Goal: Download file/media

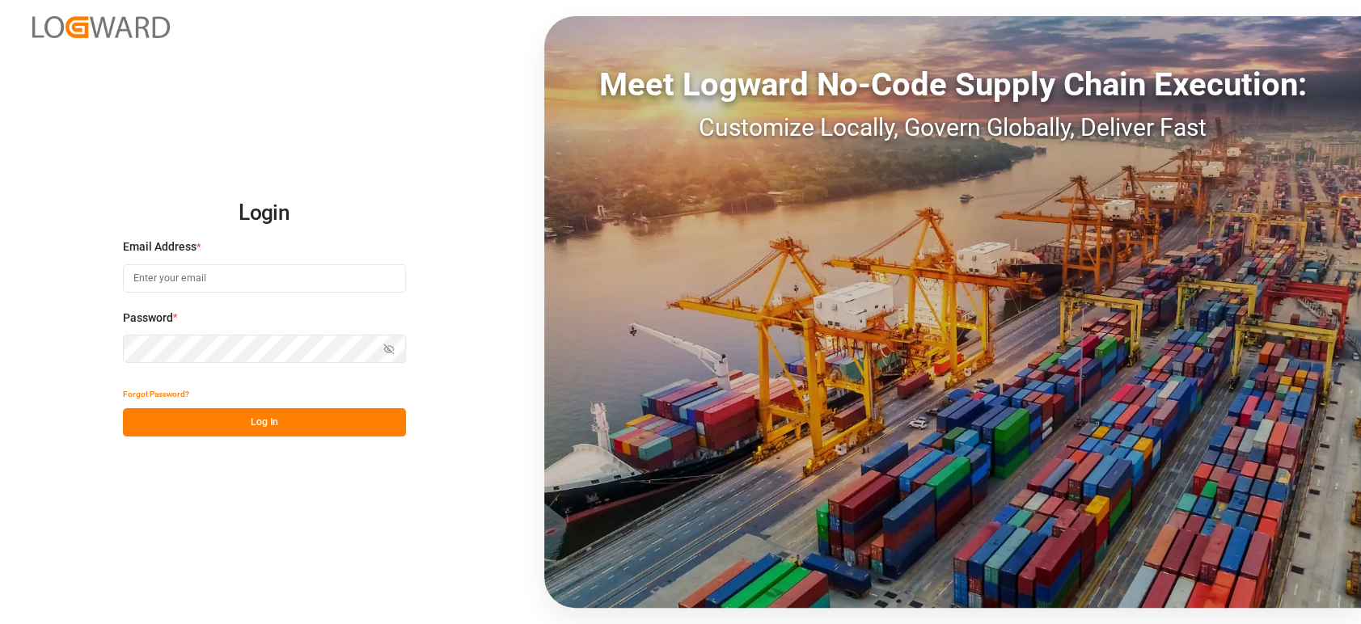
type input "[PERSON_NAME][EMAIL_ADDRESS][PERSON_NAME][DOMAIN_NAME]"
click at [293, 429] on button "Log In" at bounding box center [264, 422] width 283 height 28
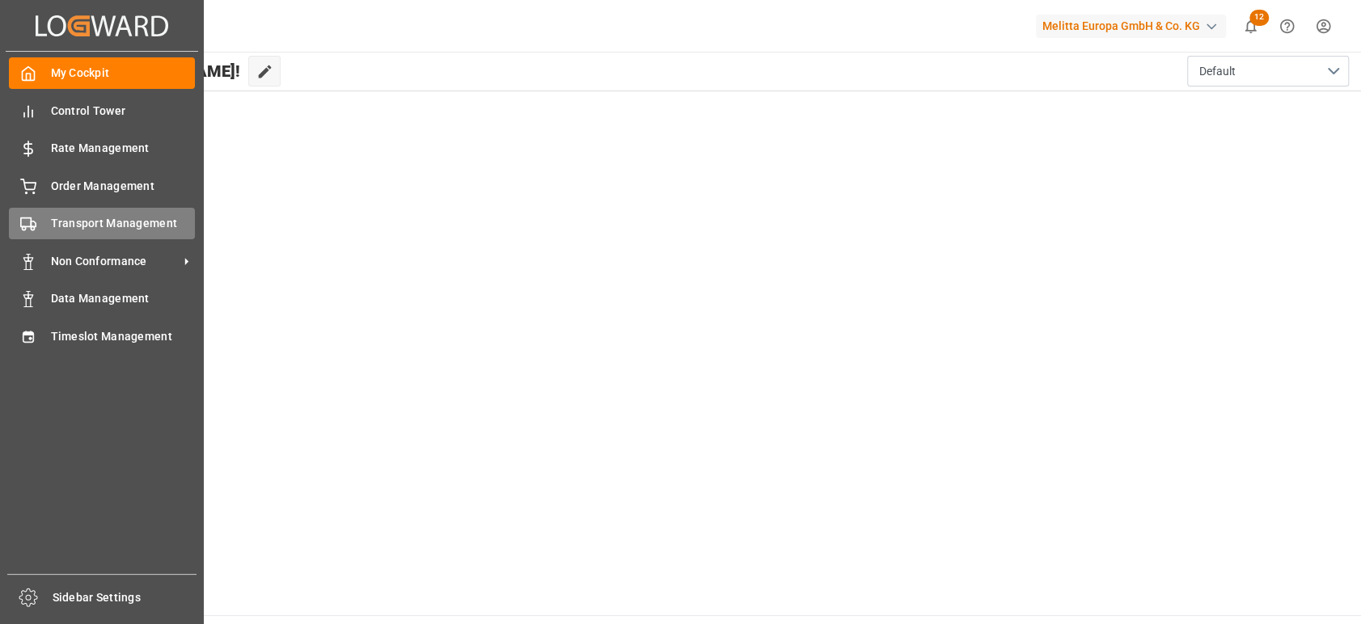
click at [87, 235] on div "Transport Management Transport Management" at bounding box center [102, 224] width 186 height 32
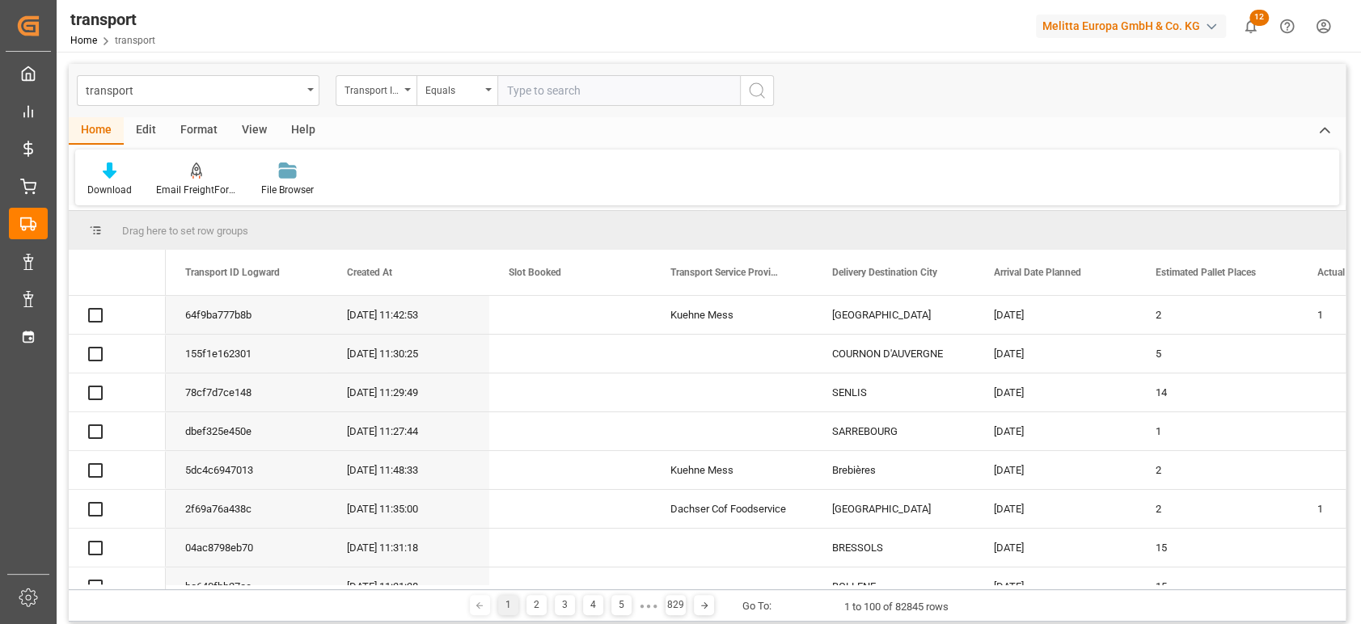
click at [159, 94] on div "transport" at bounding box center [194, 89] width 216 height 20
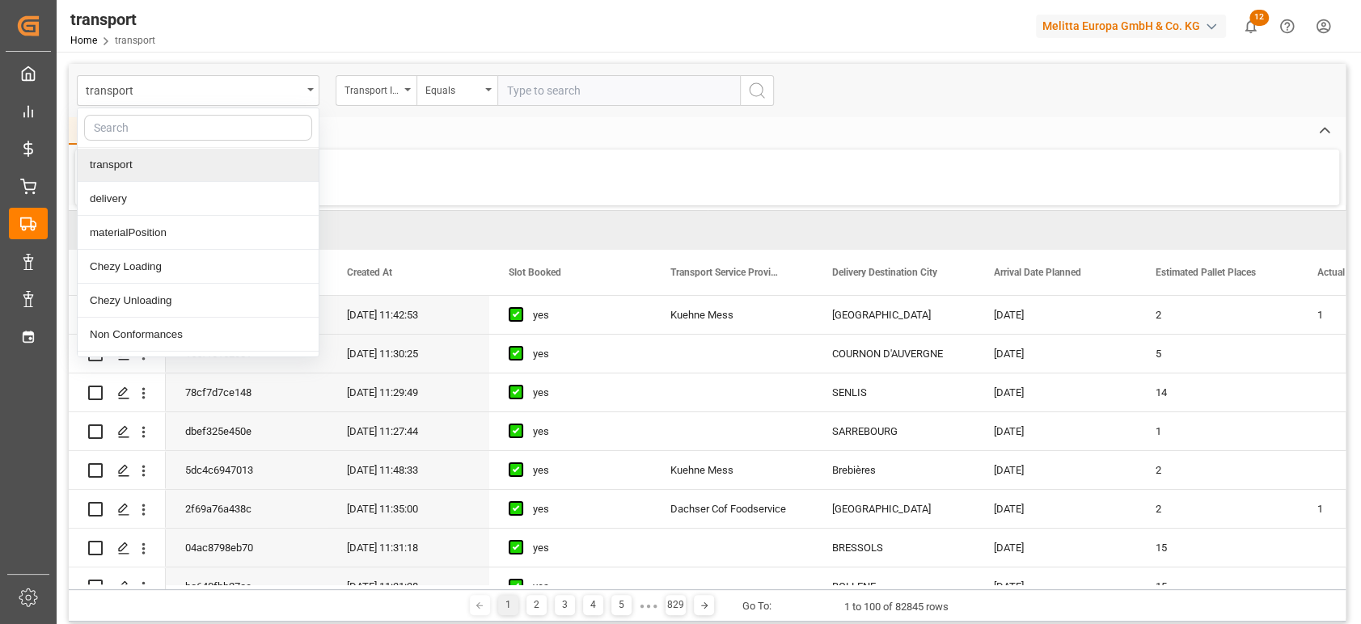
click at [159, 94] on div "transport" at bounding box center [194, 89] width 216 height 20
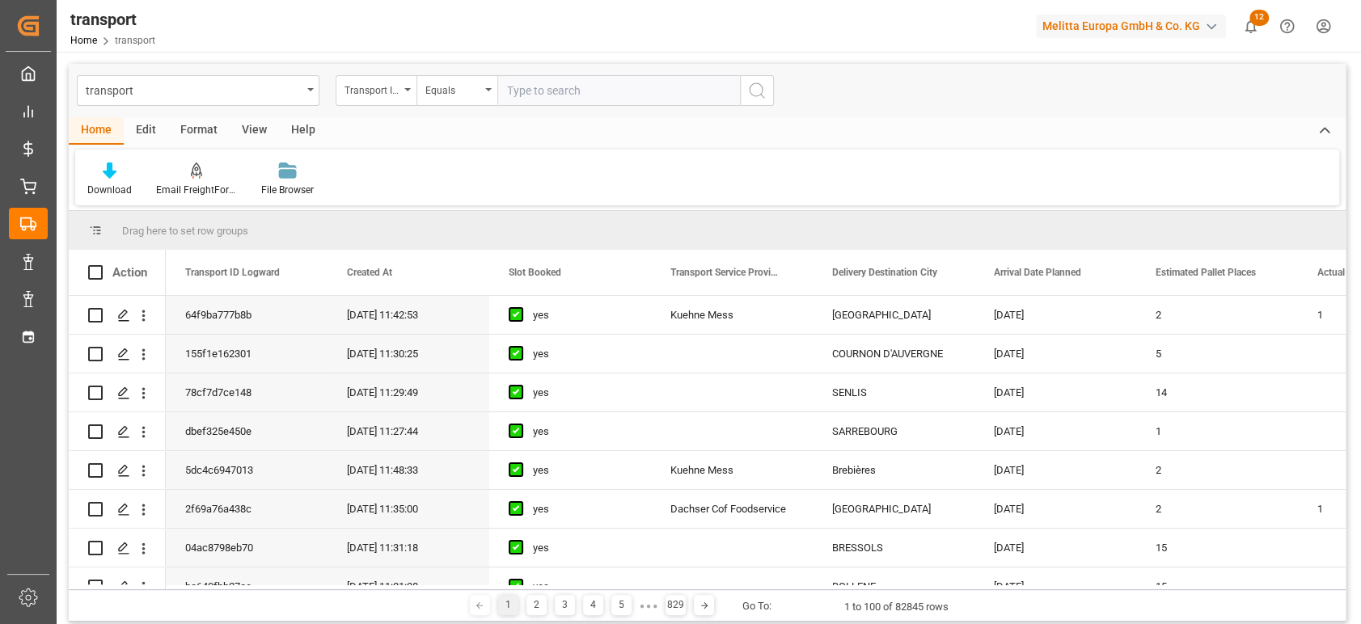
click at [159, 94] on div "transport" at bounding box center [194, 89] width 216 height 20
type input "vepo"
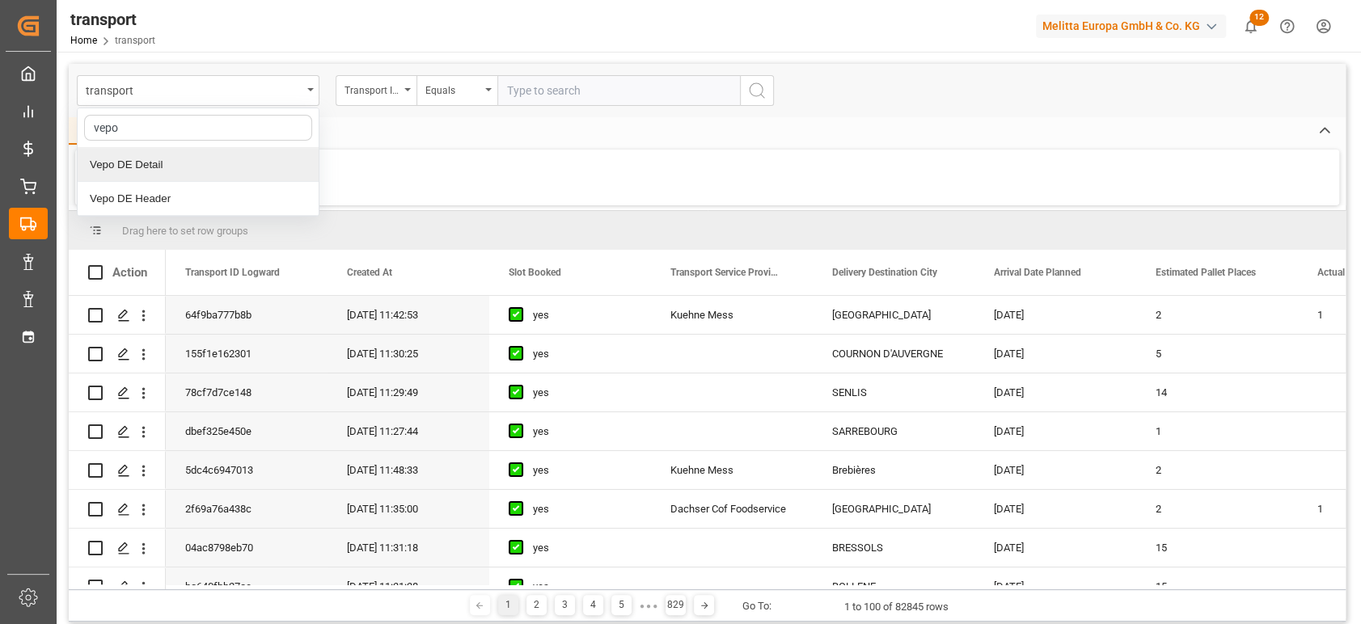
click at [151, 167] on div "Vepo DE Detail" at bounding box center [198, 165] width 241 height 34
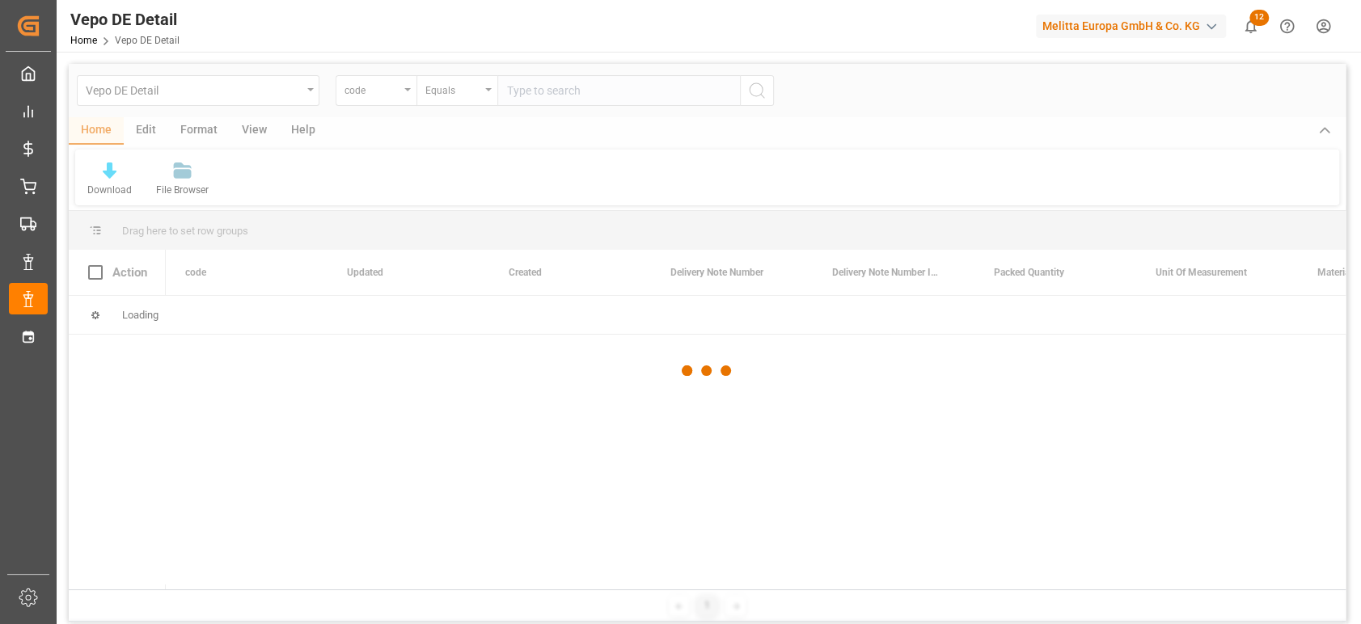
click at [391, 92] on div at bounding box center [707, 371] width 1277 height 615
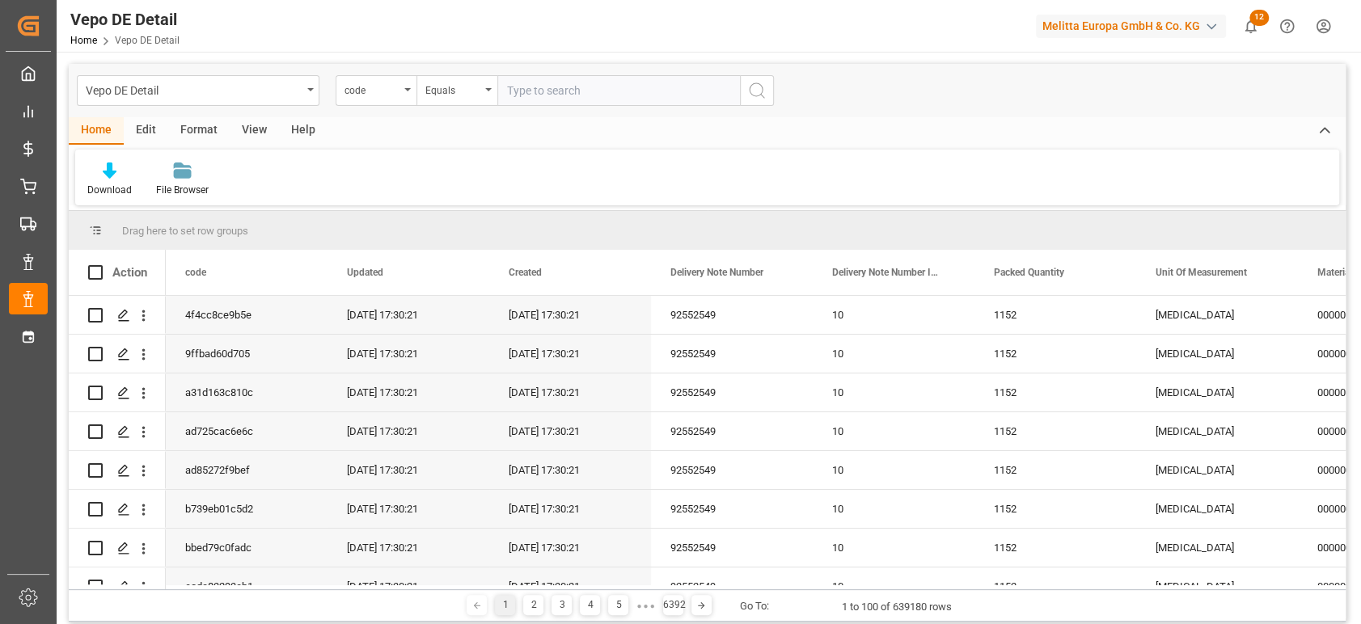
click at [391, 92] on div "code" at bounding box center [372, 88] width 55 height 19
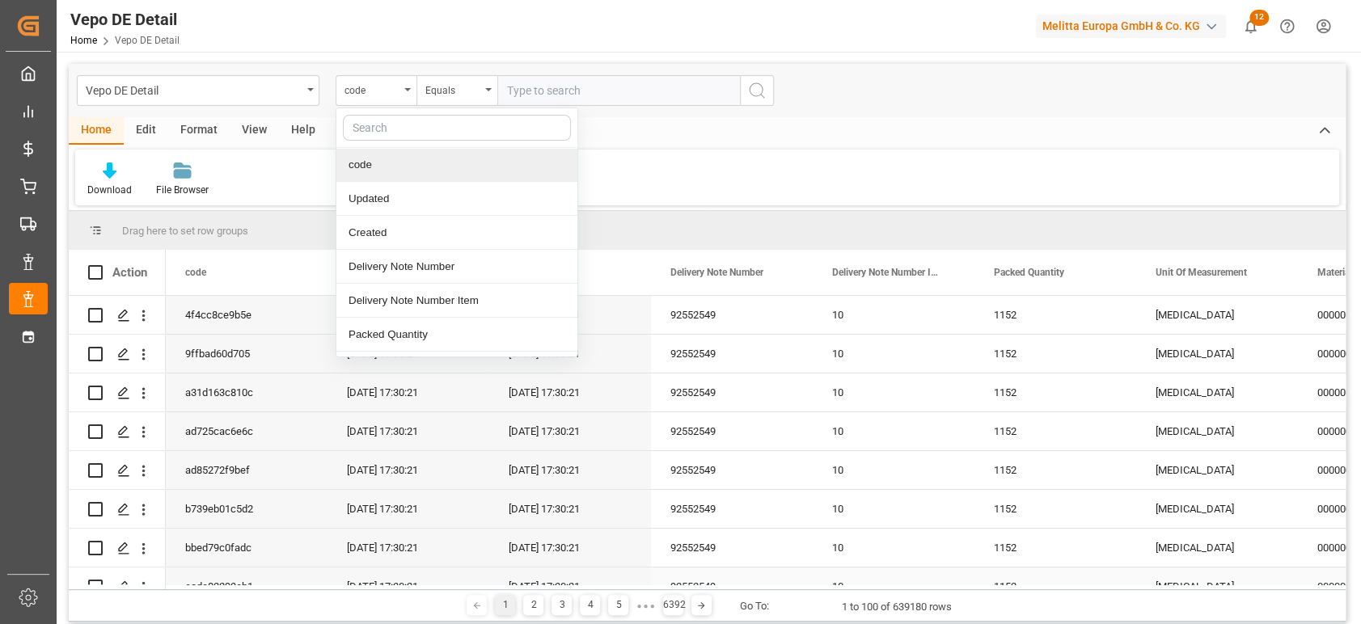
drag, startPoint x: 807, startPoint y: 584, endPoint x: 897, endPoint y: 569, distance: 91.0
click at [897, 569] on div "Action code Updated Created Material" at bounding box center [707, 420] width 1277 height 340
drag, startPoint x: 916, startPoint y: 590, endPoint x: 1022, endPoint y: 588, distance: 106.0
click at [1022, 588] on div "Drag here to set row groups Drag here to set column labels Action code Updated" at bounding box center [707, 416] width 1277 height 411
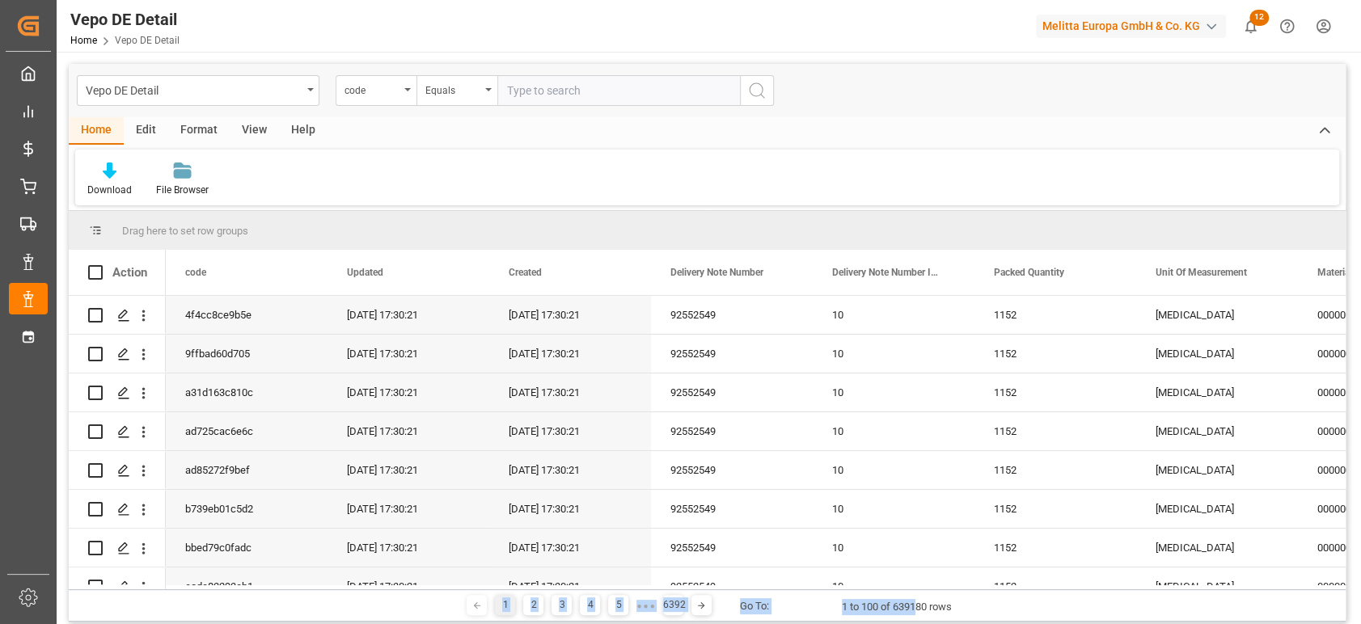
click at [378, 73] on div "Vepo DE Detail code Equals" at bounding box center [707, 90] width 1277 height 53
click at [379, 90] on div "code" at bounding box center [372, 88] width 55 height 19
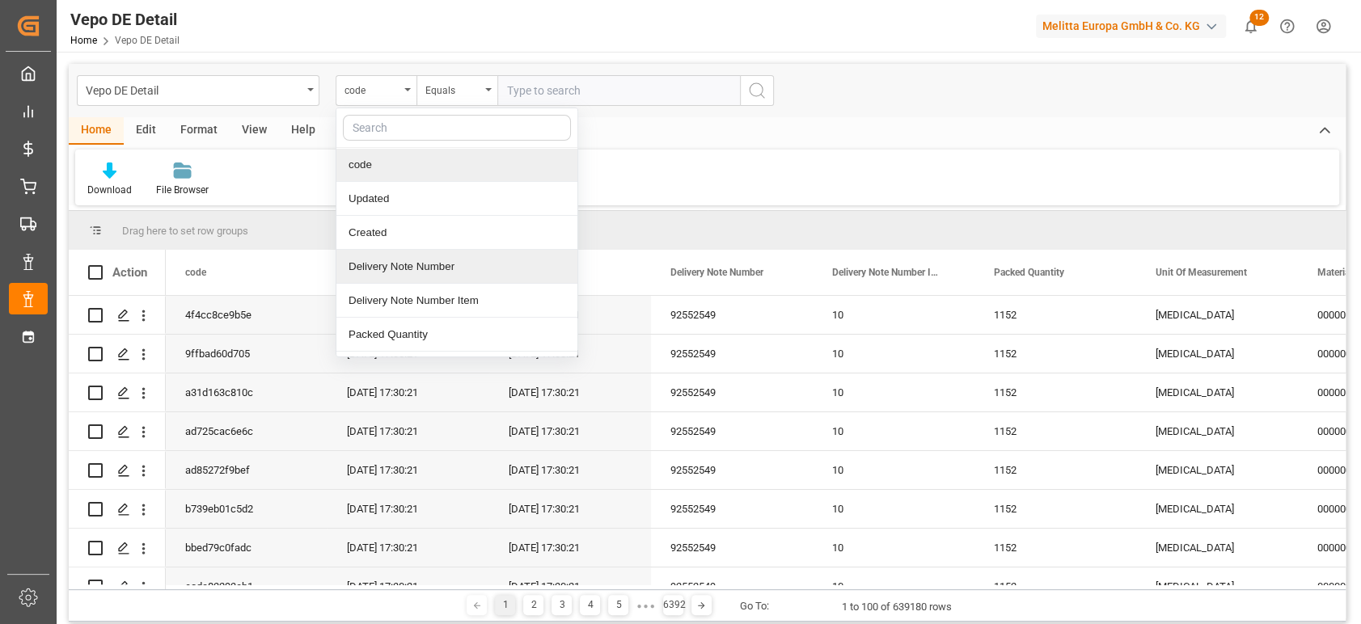
click at [434, 262] on div "Delivery Note Number" at bounding box center [456, 267] width 241 height 34
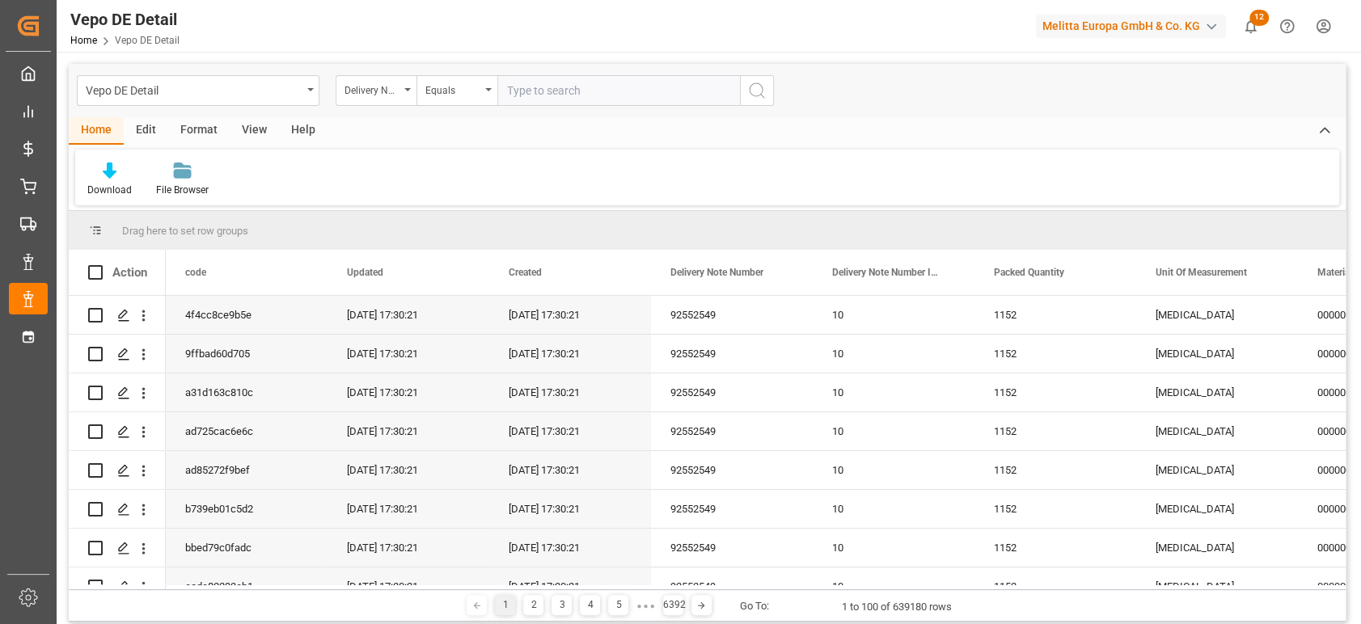
click at [551, 95] on input "text" at bounding box center [618, 90] width 243 height 31
type input "80002556"
click at [756, 96] on icon "search button" at bounding box center [756, 90] width 19 height 19
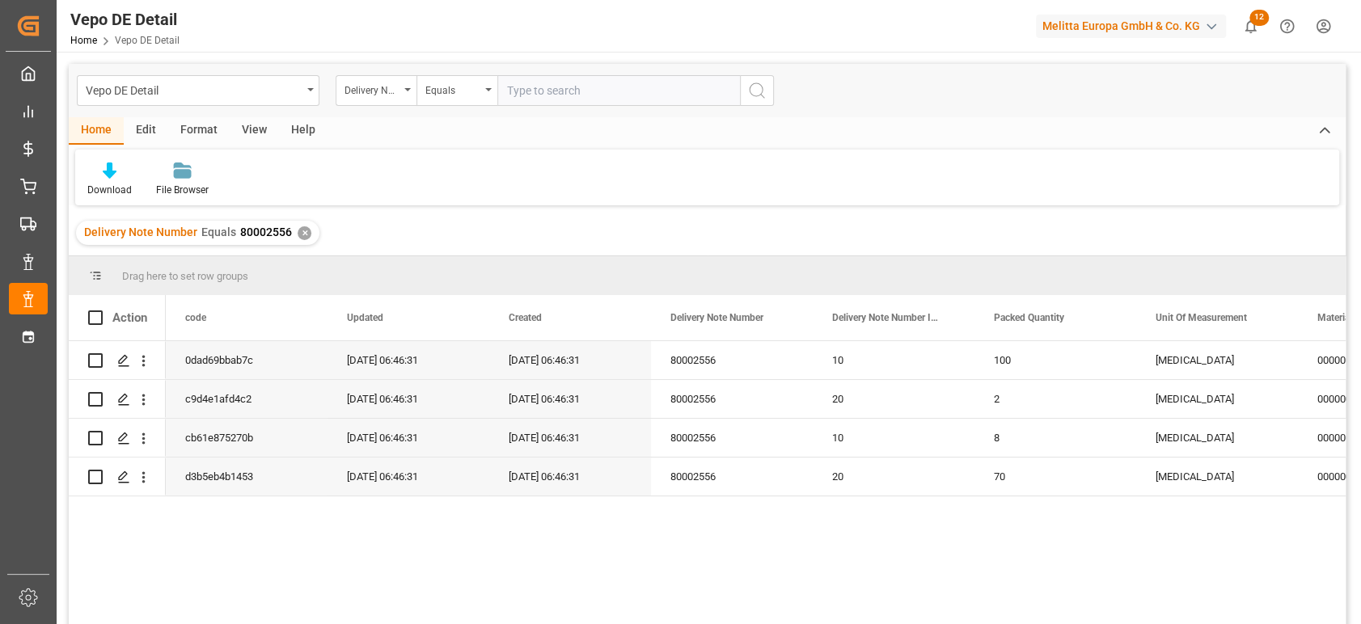
click at [249, 131] on div "View" at bounding box center [254, 131] width 49 height 28
click at [150, 130] on div "Edit" at bounding box center [146, 131] width 44 height 28
click at [98, 124] on div "Home" at bounding box center [96, 131] width 55 height 28
click at [111, 179] on div "Download" at bounding box center [109, 180] width 69 height 36
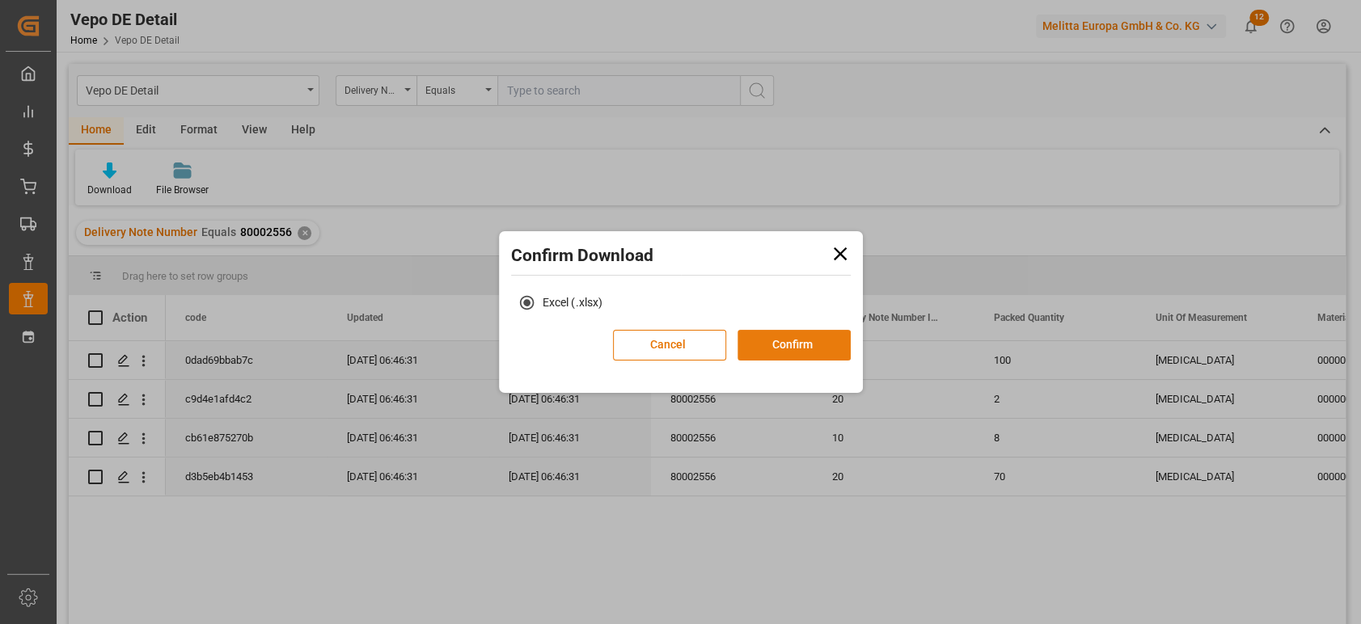
click at [806, 336] on button "Confirm" at bounding box center [794, 345] width 113 height 31
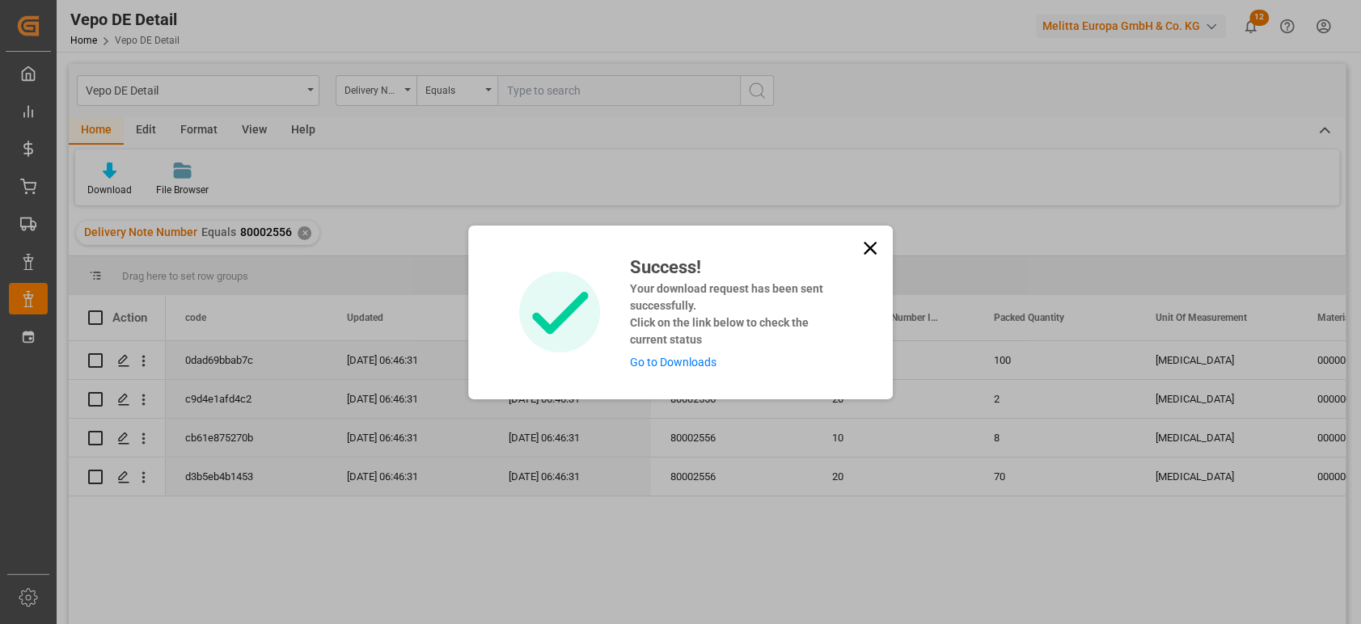
click at [707, 358] on link "Go to Downloads" at bounding box center [672, 362] width 87 height 13
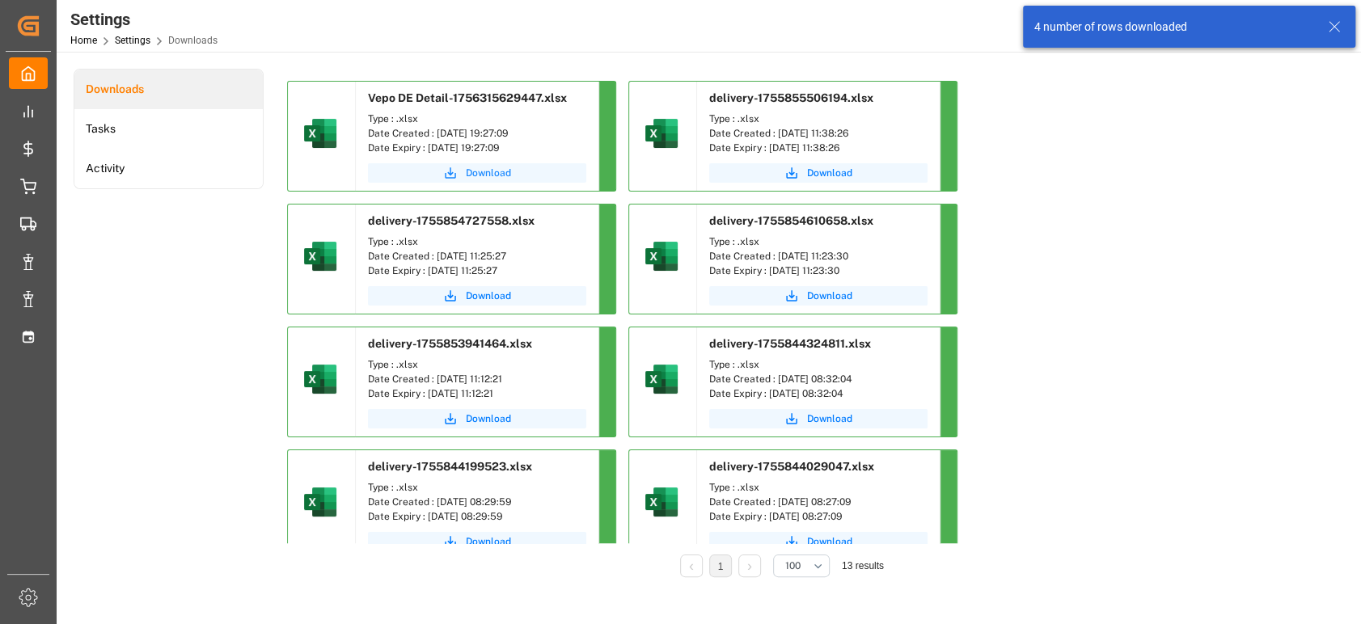
click at [483, 176] on span "Download" at bounding box center [488, 173] width 45 height 15
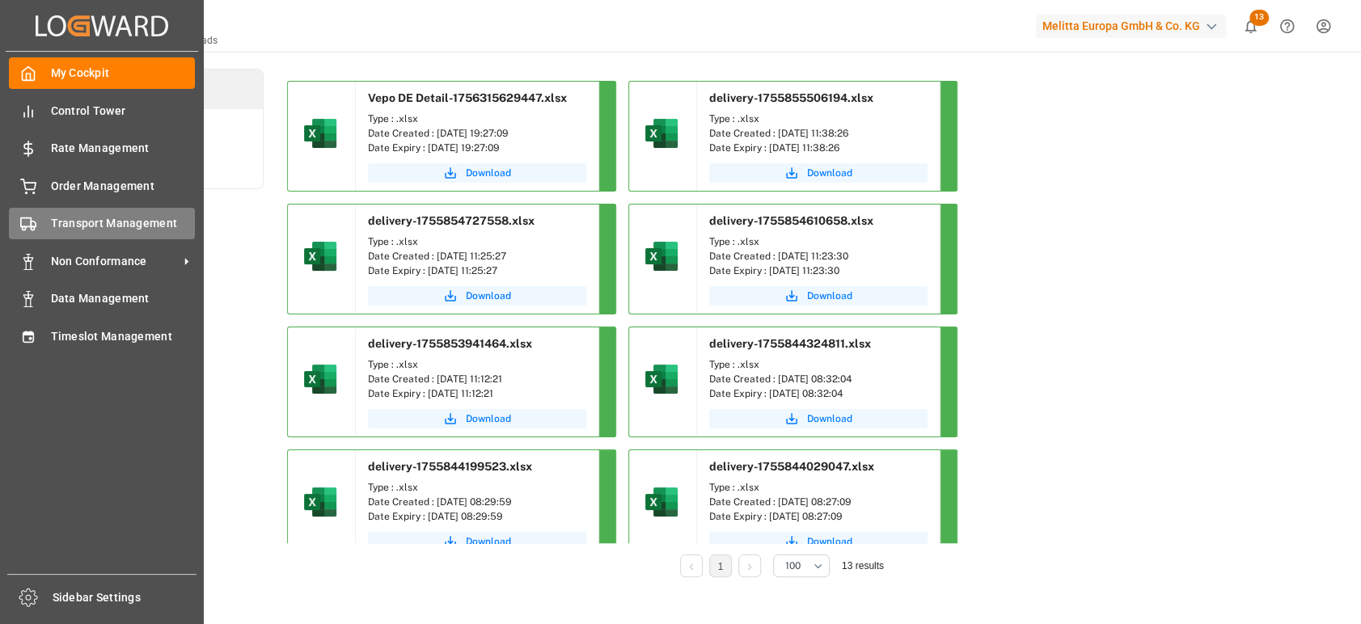
click at [66, 220] on span "Transport Management" at bounding box center [123, 223] width 145 height 17
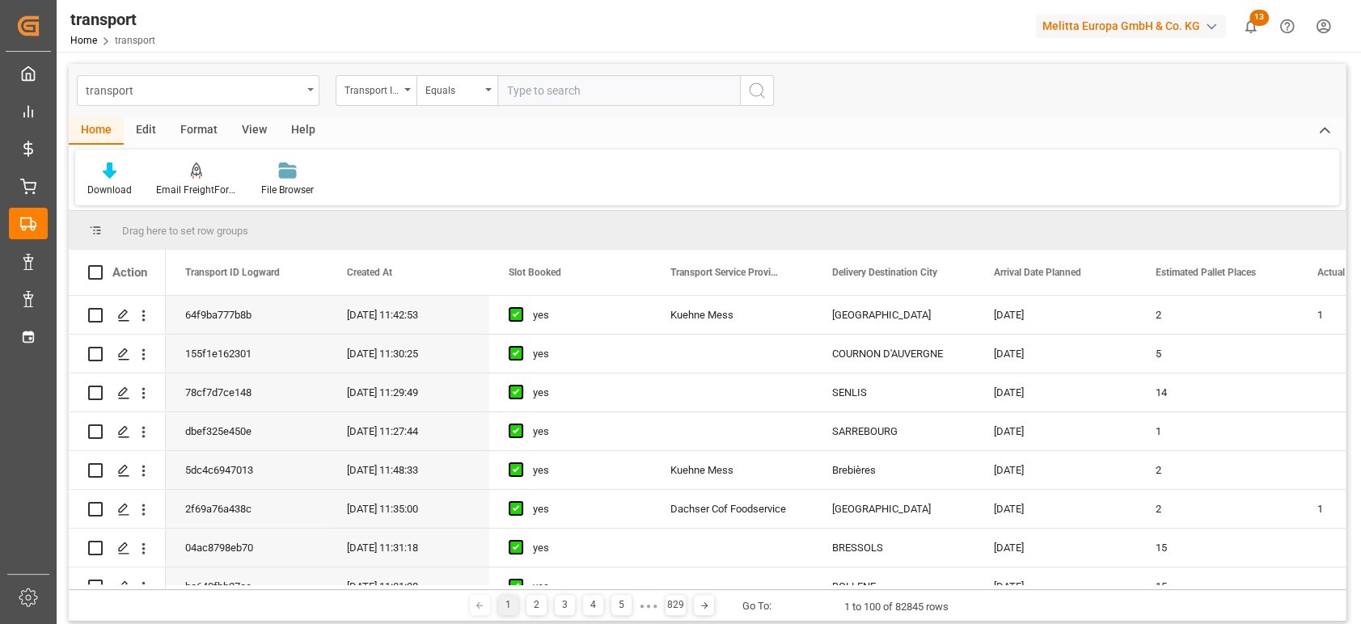
click at [285, 92] on div "transport" at bounding box center [194, 89] width 216 height 20
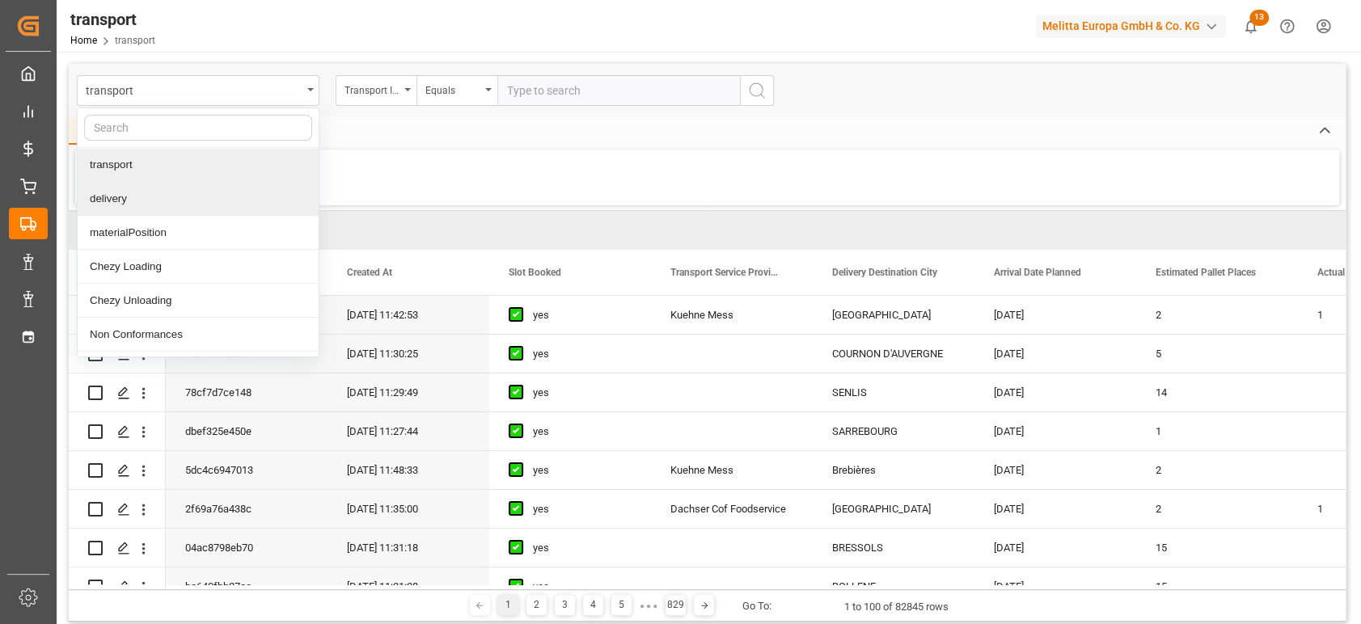
click at [131, 202] on div "delivery" at bounding box center [198, 199] width 241 height 34
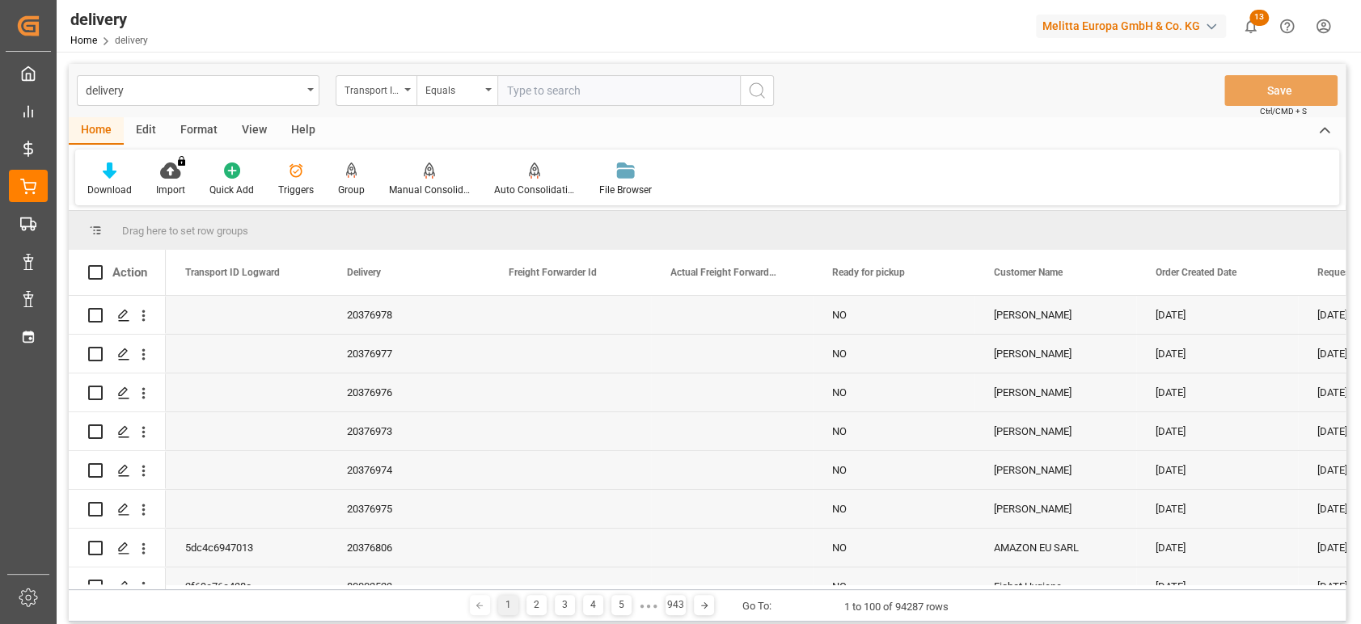
click at [571, 91] on input "text" at bounding box center [618, 90] width 243 height 31
paste input "a98695c862dd"
type input "a98695c862dd"
click at [746, 90] on button "search button" at bounding box center [757, 90] width 34 height 31
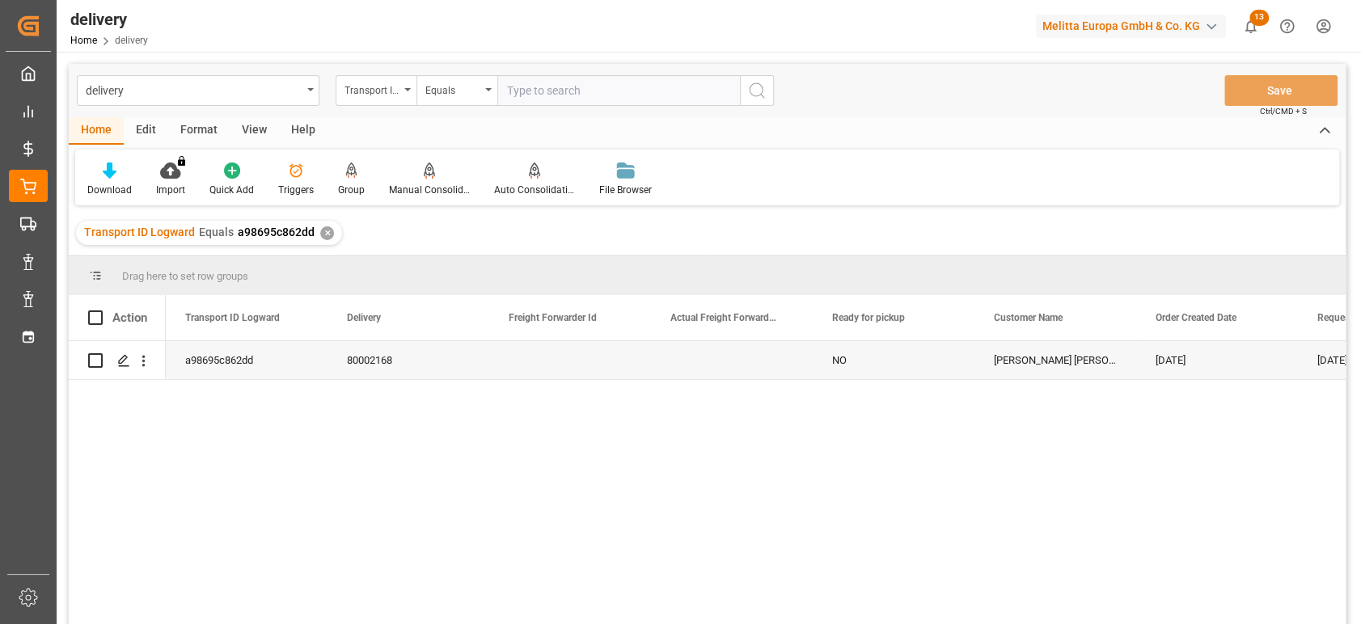
click at [257, 133] on div "View" at bounding box center [254, 131] width 49 height 28
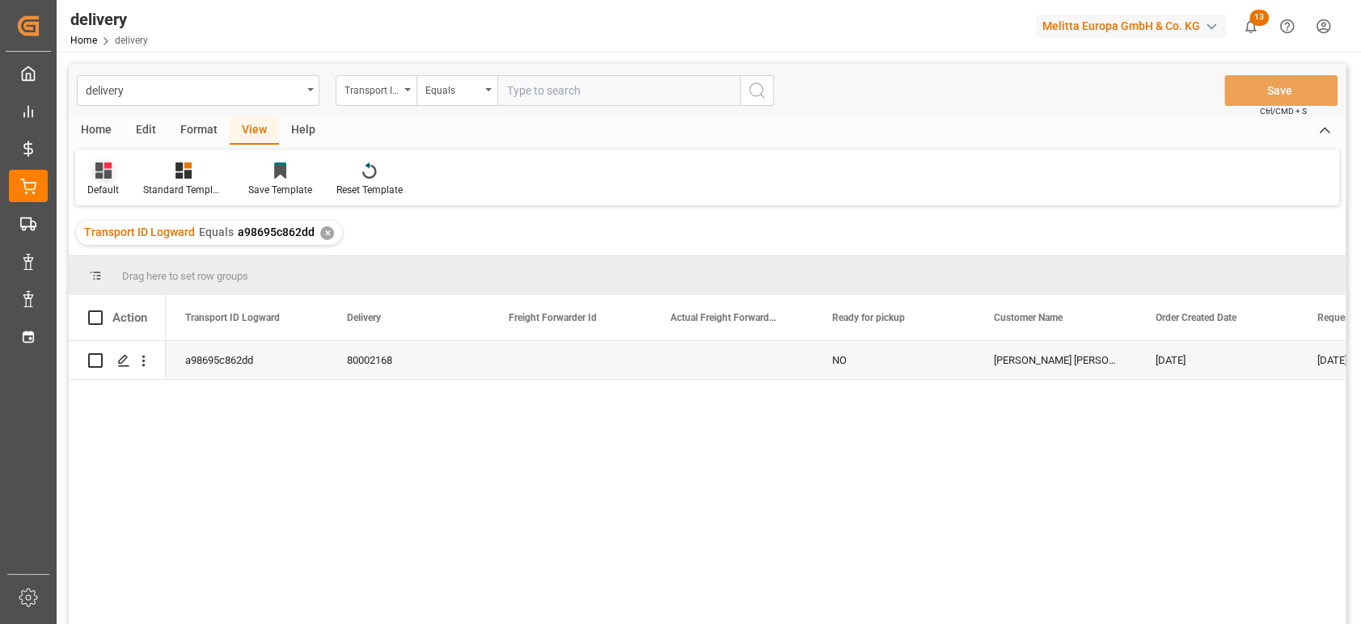
click at [102, 176] on icon at bounding box center [103, 171] width 16 height 16
click at [112, 254] on div "FS_Chezy_Deliveries_Invoice_Template" at bounding box center [166, 261] width 142 height 17
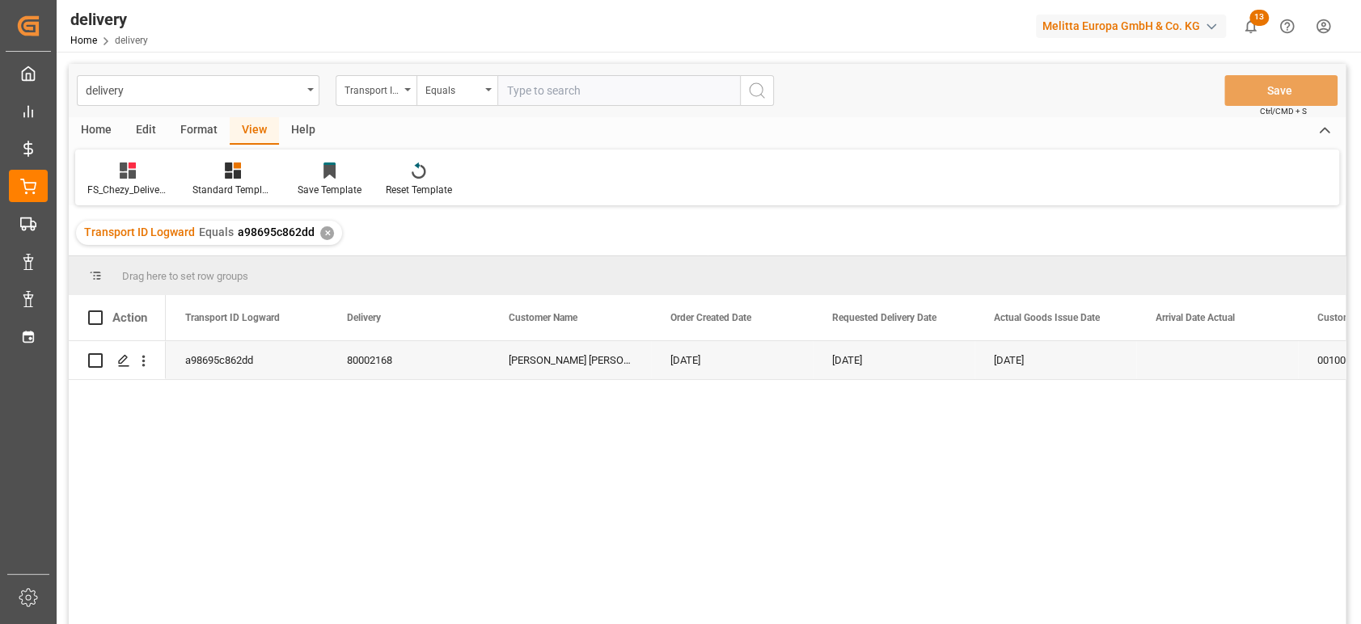
click at [104, 133] on div "Home" at bounding box center [96, 131] width 55 height 28
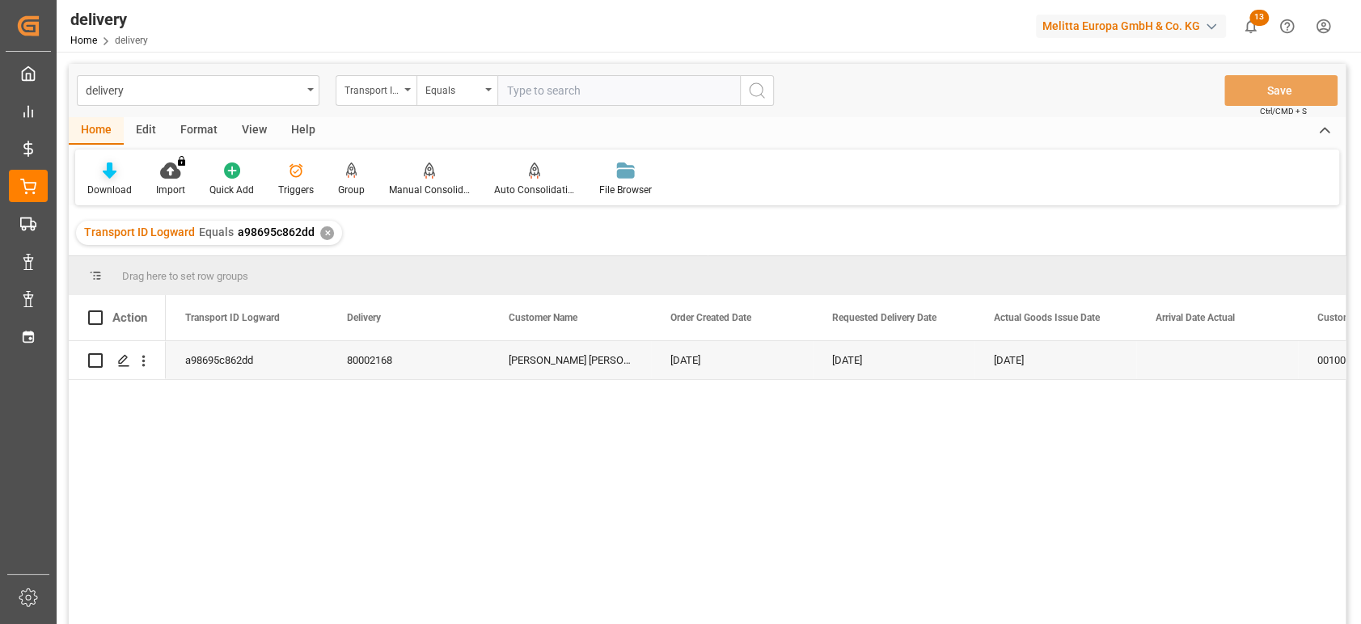
click at [116, 184] on div "Download" at bounding box center [109, 190] width 44 height 15
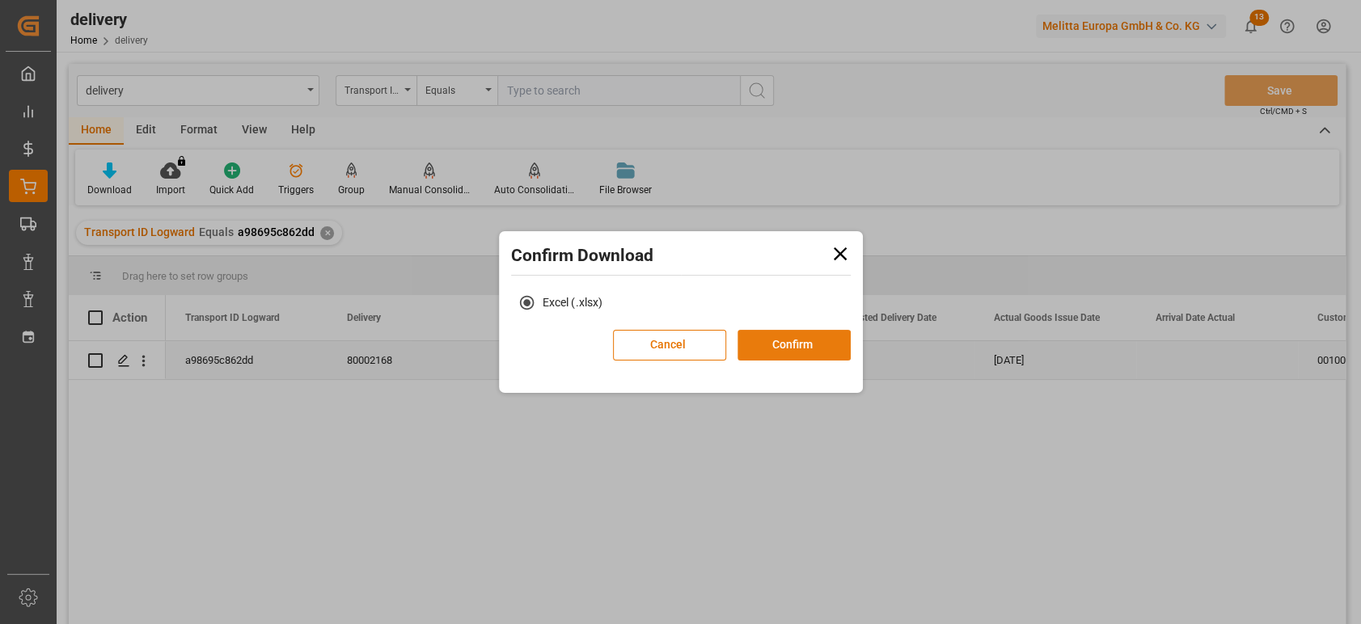
click at [779, 339] on button "Confirm" at bounding box center [794, 345] width 113 height 31
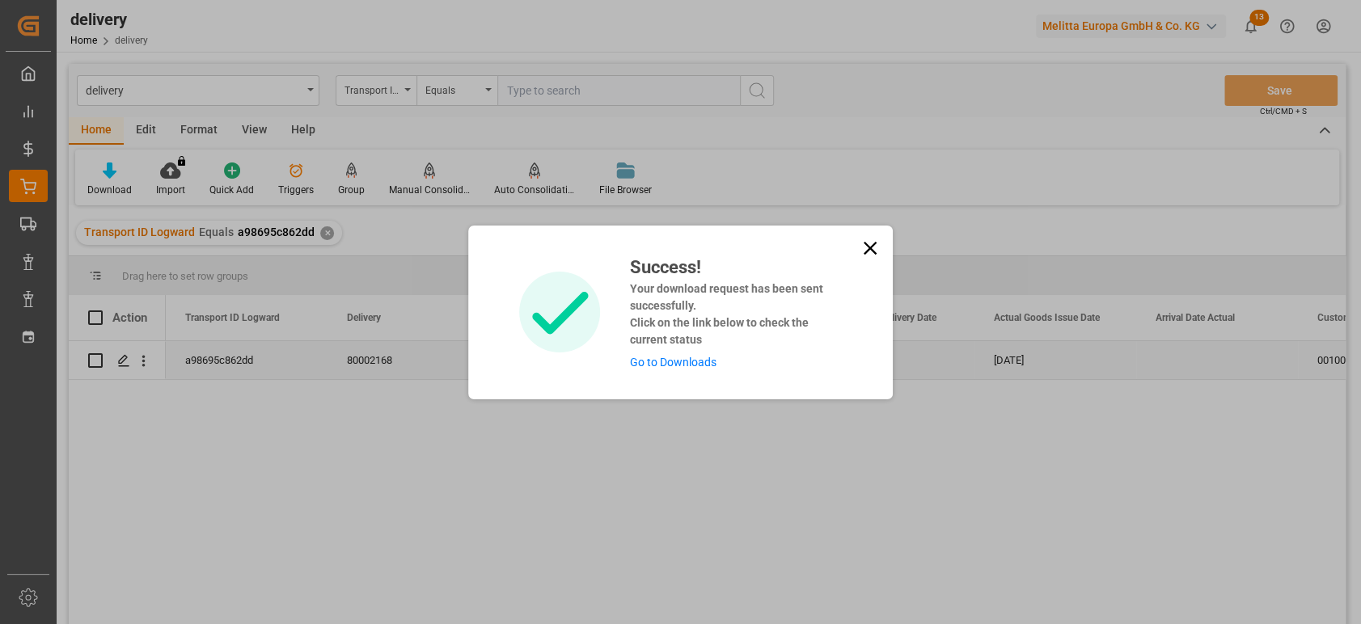
click at [675, 360] on link "Go to Downloads" at bounding box center [672, 362] width 87 height 13
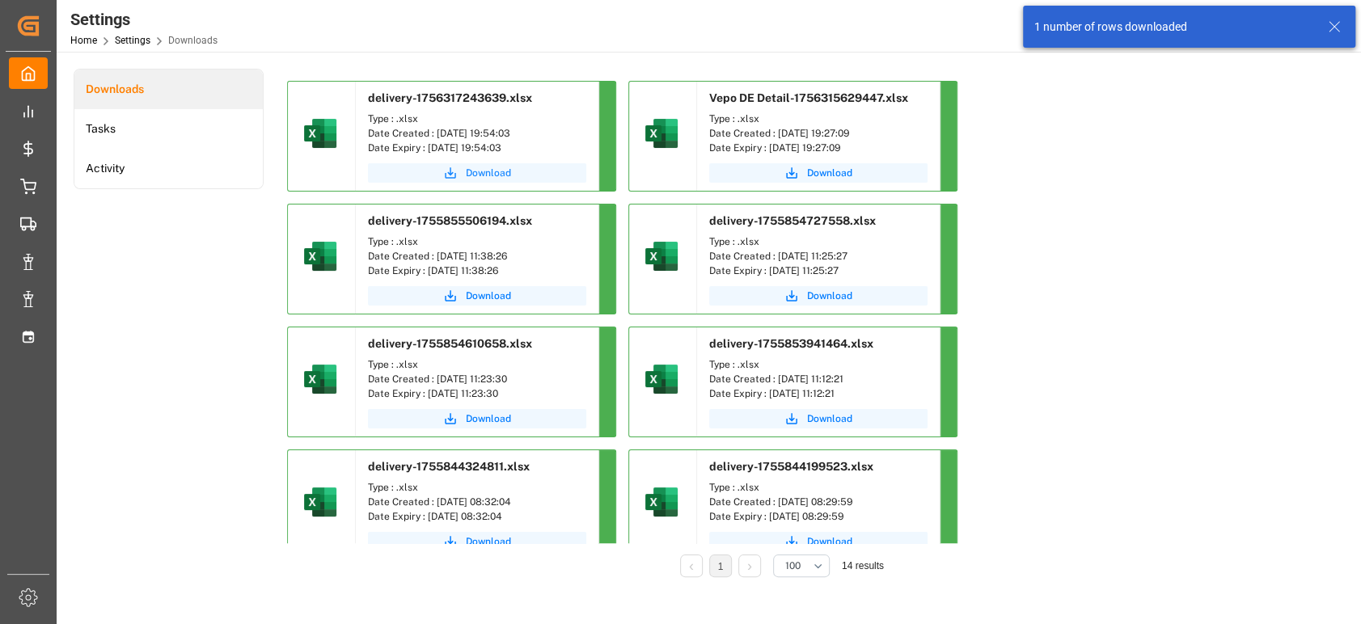
click at [467, 171] on span "Download" at bounding box center [488, 173] width 45 height 15
